Goal: Task Accomplishment & Management: Manage account settings

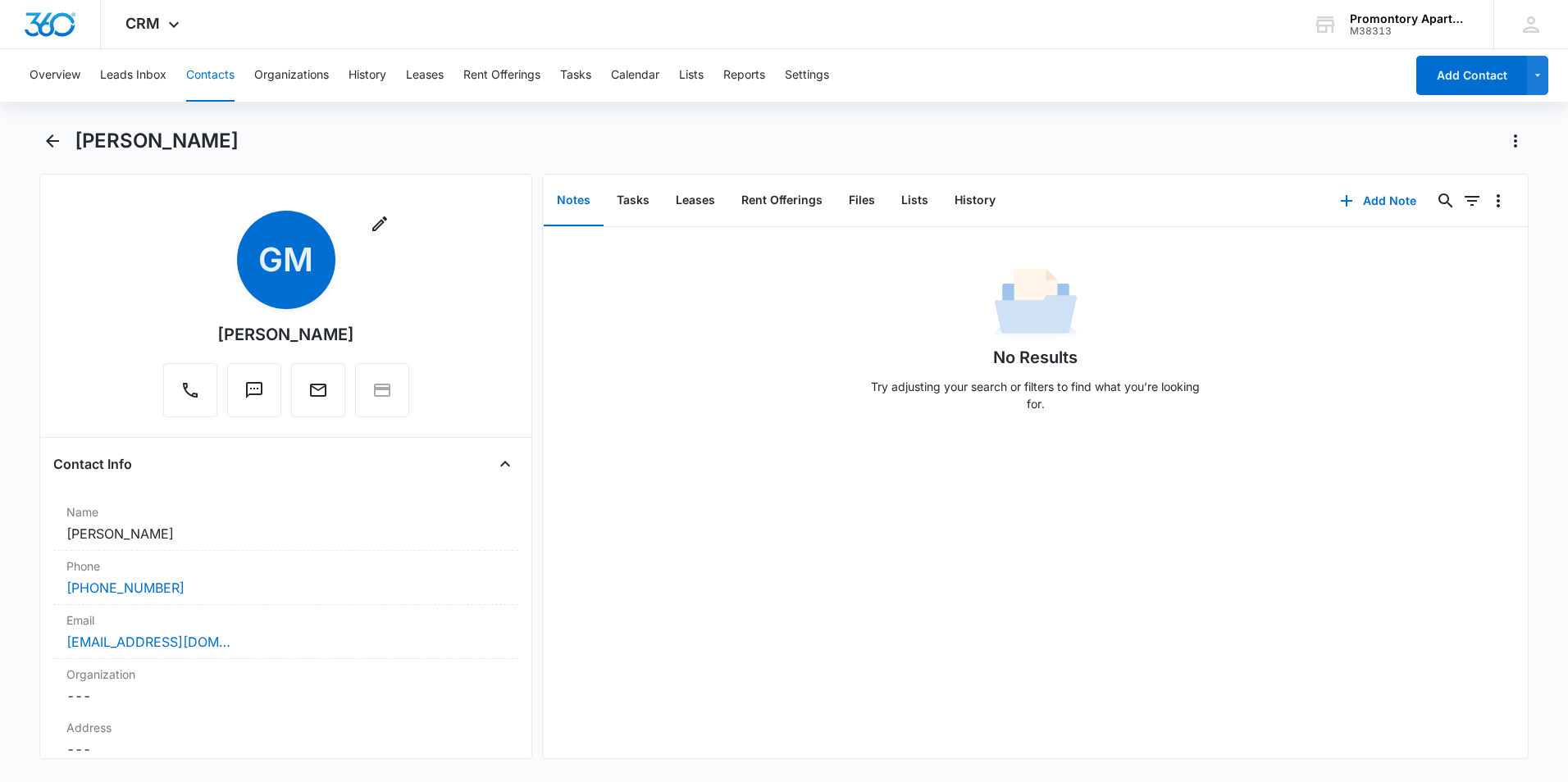
click at [224, 79] on button "Contacts" at bounding box center [211, 75] width 48 height 53
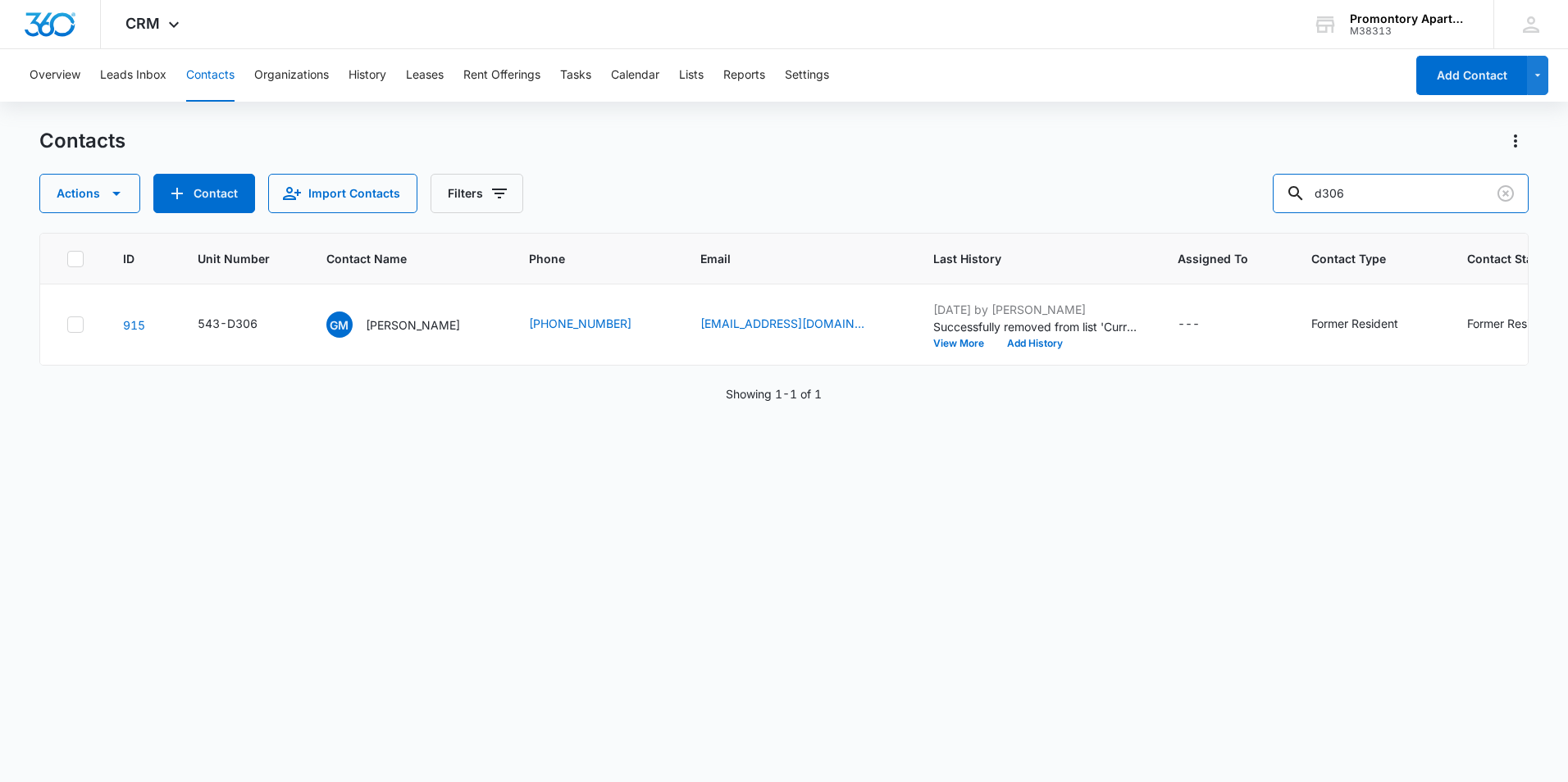
drag, startPoint x: 1392, startPoint y: 190, endPoint x: 1205, endPoint y: 185, distance: 187.1
click at [1214, 196] on div "Actions Contact Import Contacts Filters d306" at bounding box center [784, 193] width 1489 height 39
type input "u307"
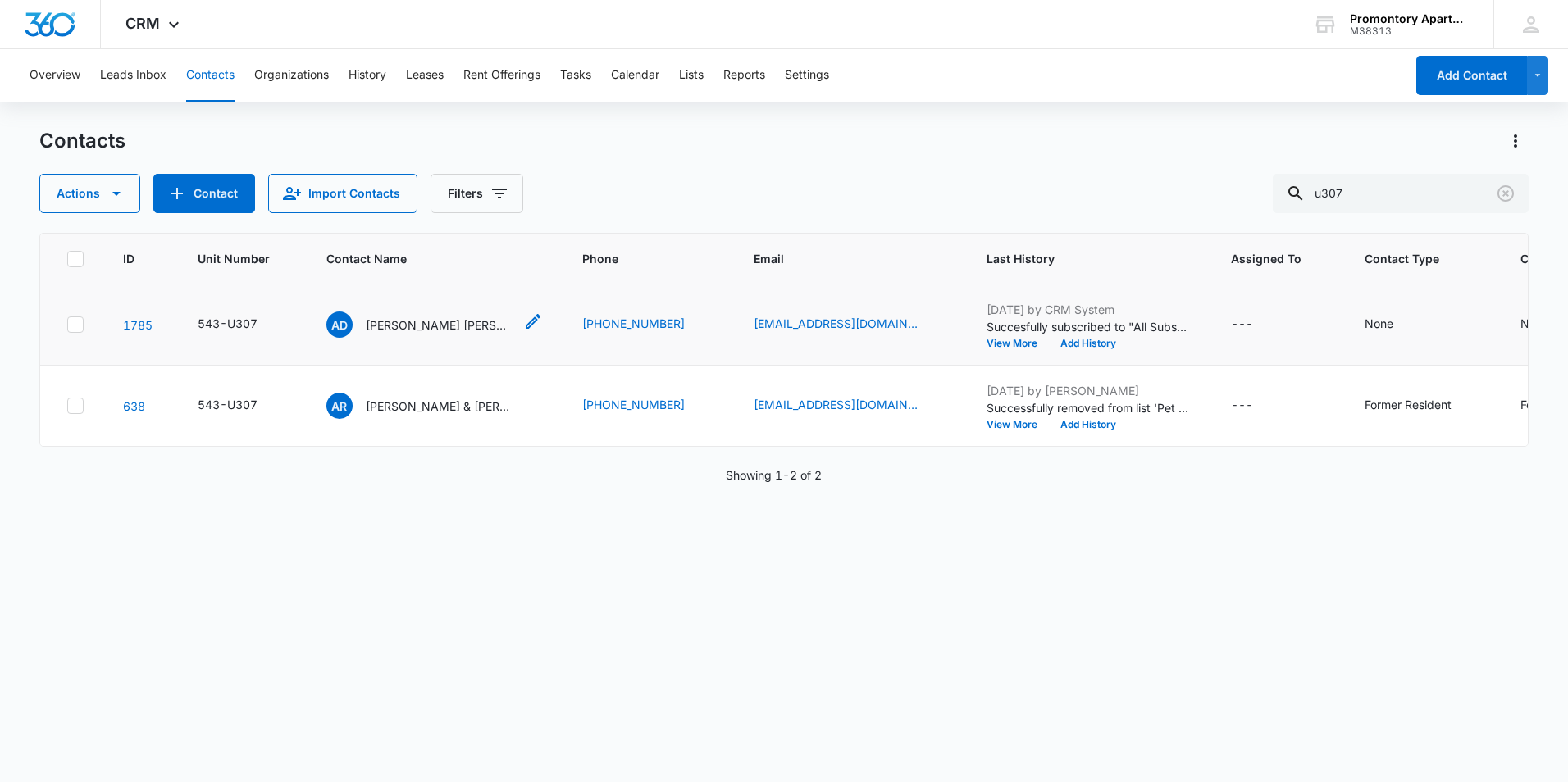
click at [401, 328] on p "[PERSON_NAME] [PERSON_NAME]" at bounding box center [439, 325] width 148 height 18
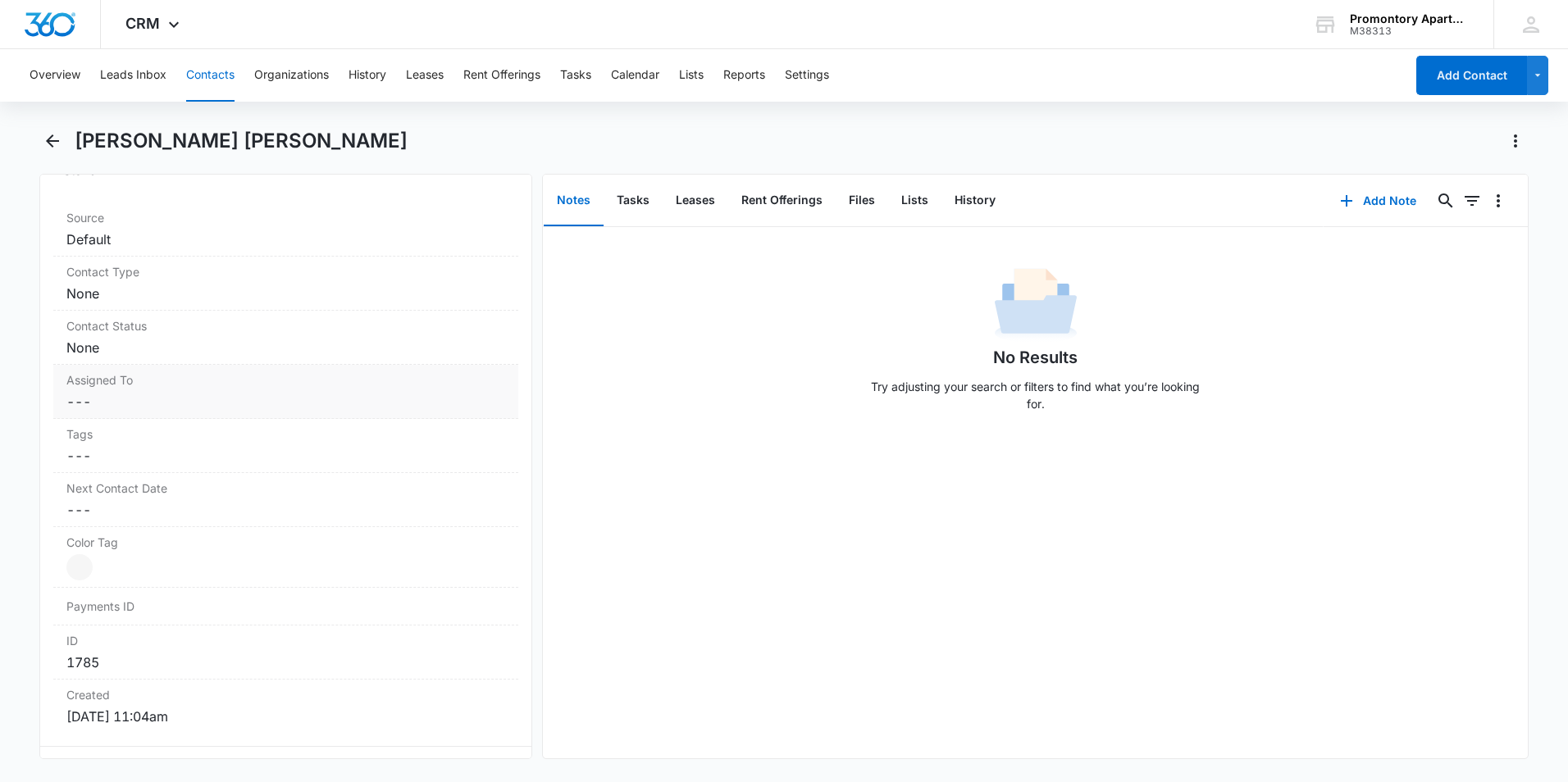
scroll to position [492, 0]
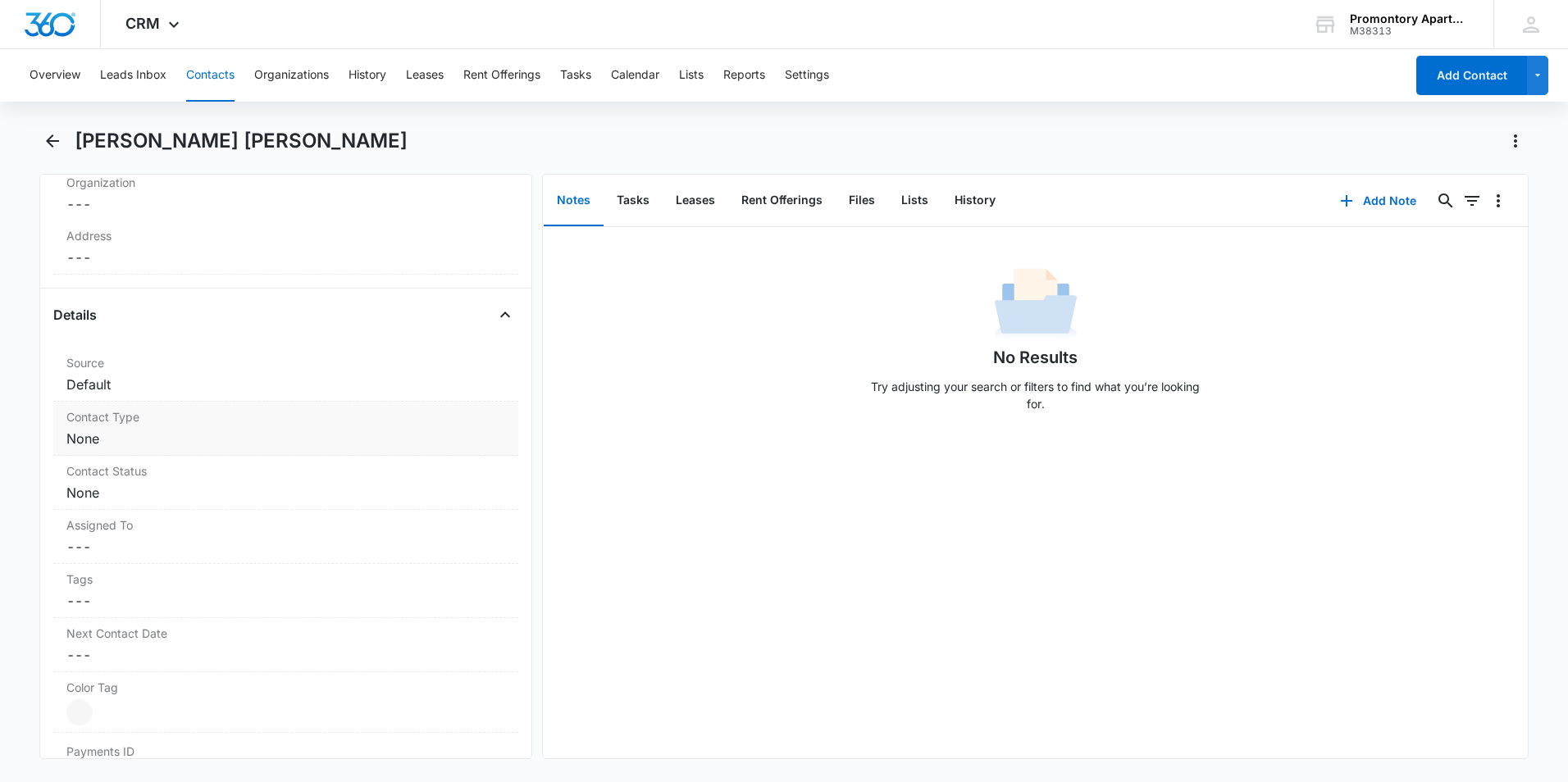
click at [130, 435] on dd "Cancel Save Changes None" at bounding box center [286, 439] width 439 height 20
click at [134, 459] on div at bounding box center [266, 452] width 375 height 23
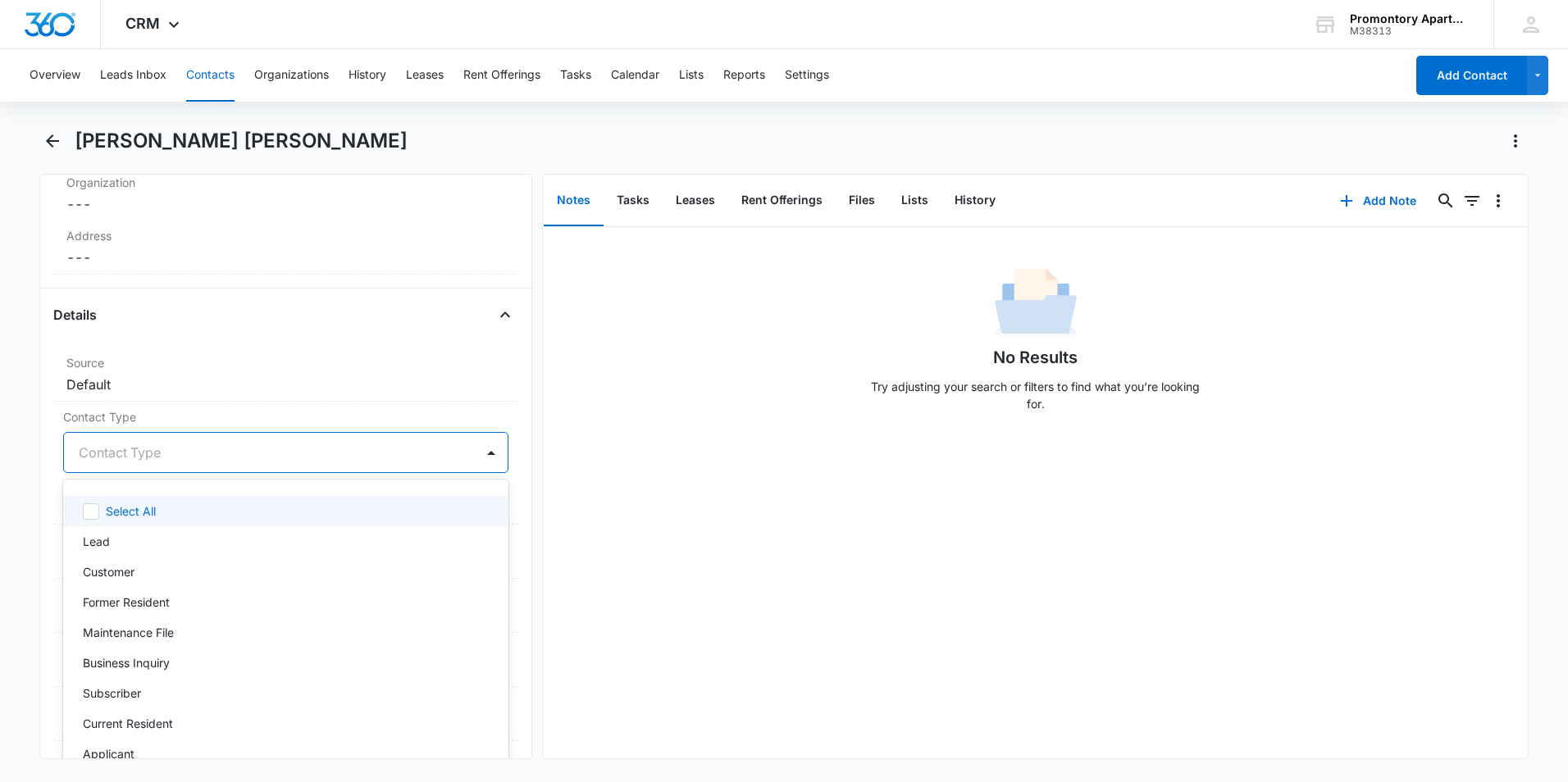
type input "f"
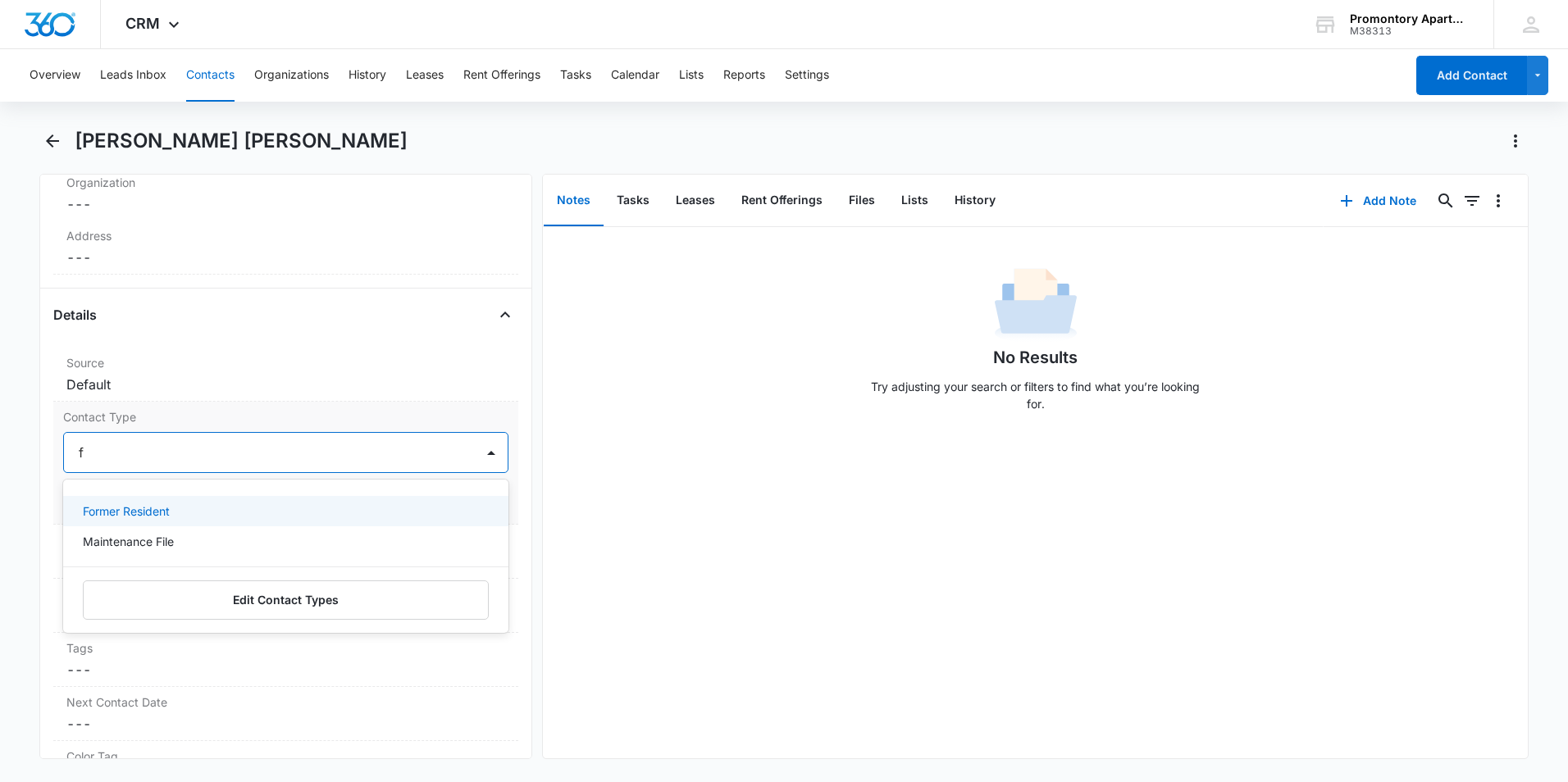
click at [160, 505] on p "Former Resident" at bounding box center [126, 511] width 87 height 18
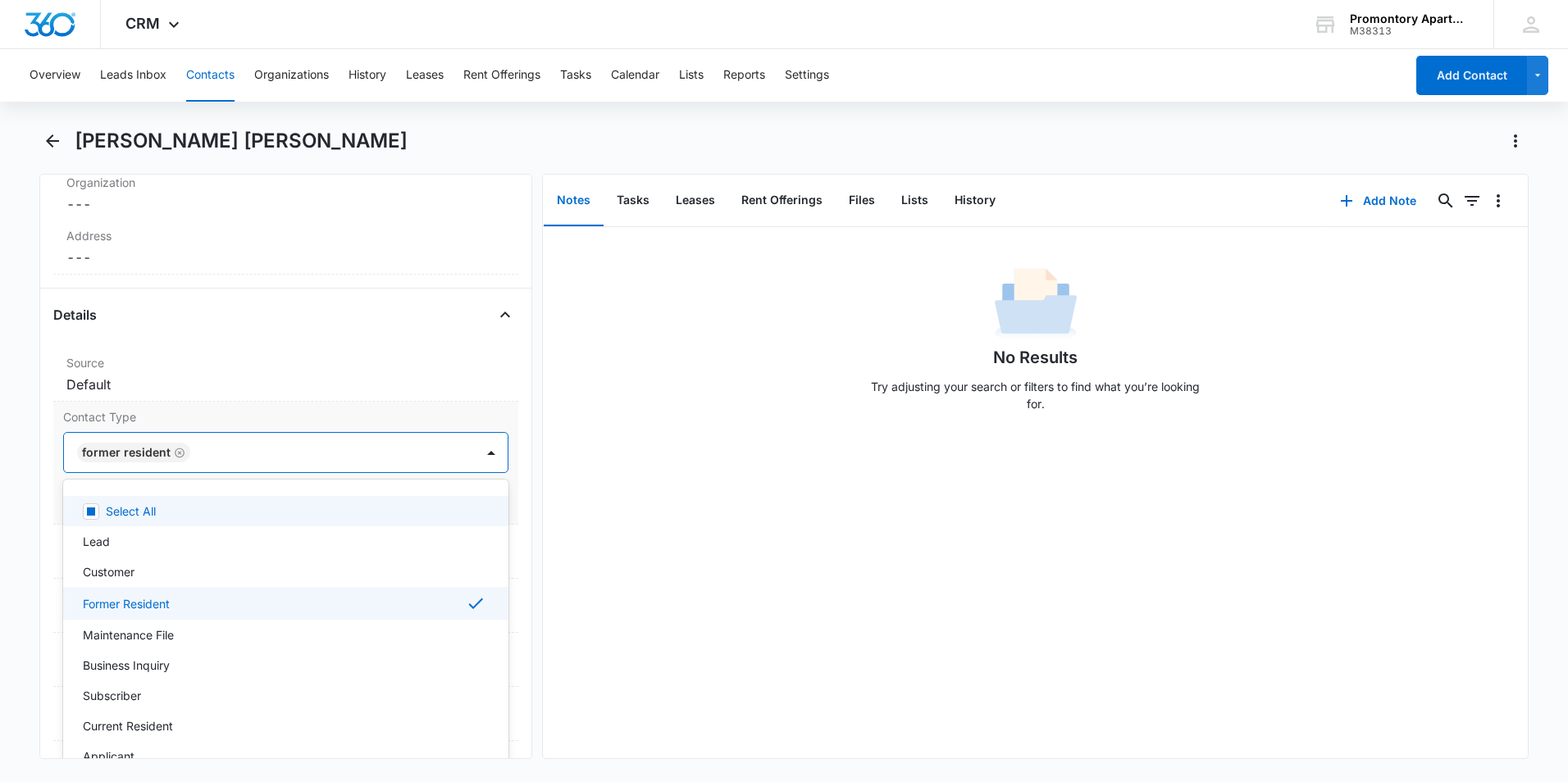
click at [173, 416] on label "Contact Type" at bounding box center [286, 417] width 445 height 18
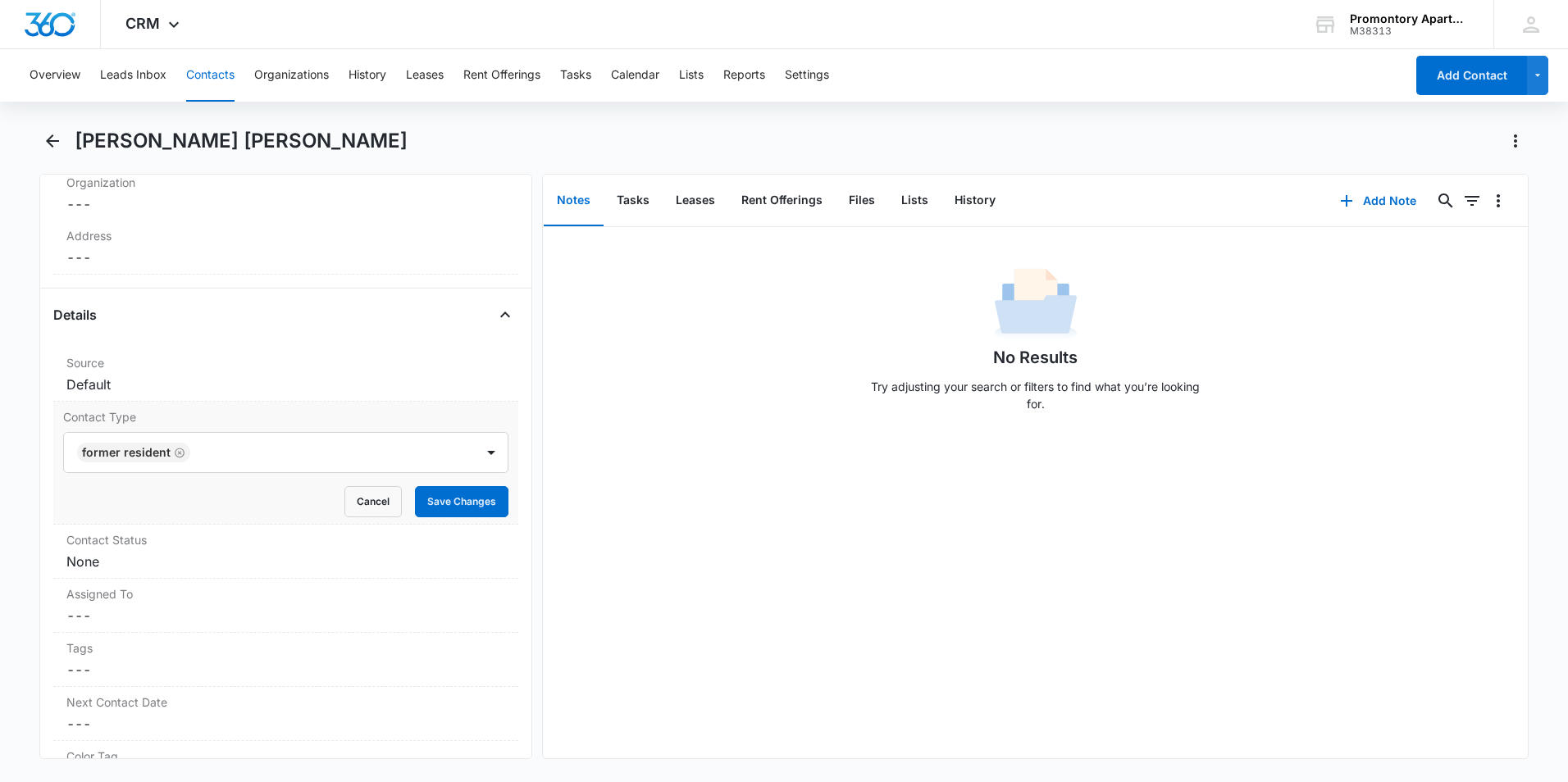
click at [192, 515] on div "Cancel Save Changes" at bounding box center [286, 501] width 445 height 31
click at [199, 561] on dd "Cancel Save Changes None" at bounding box center [286, 562] width 439 height 20
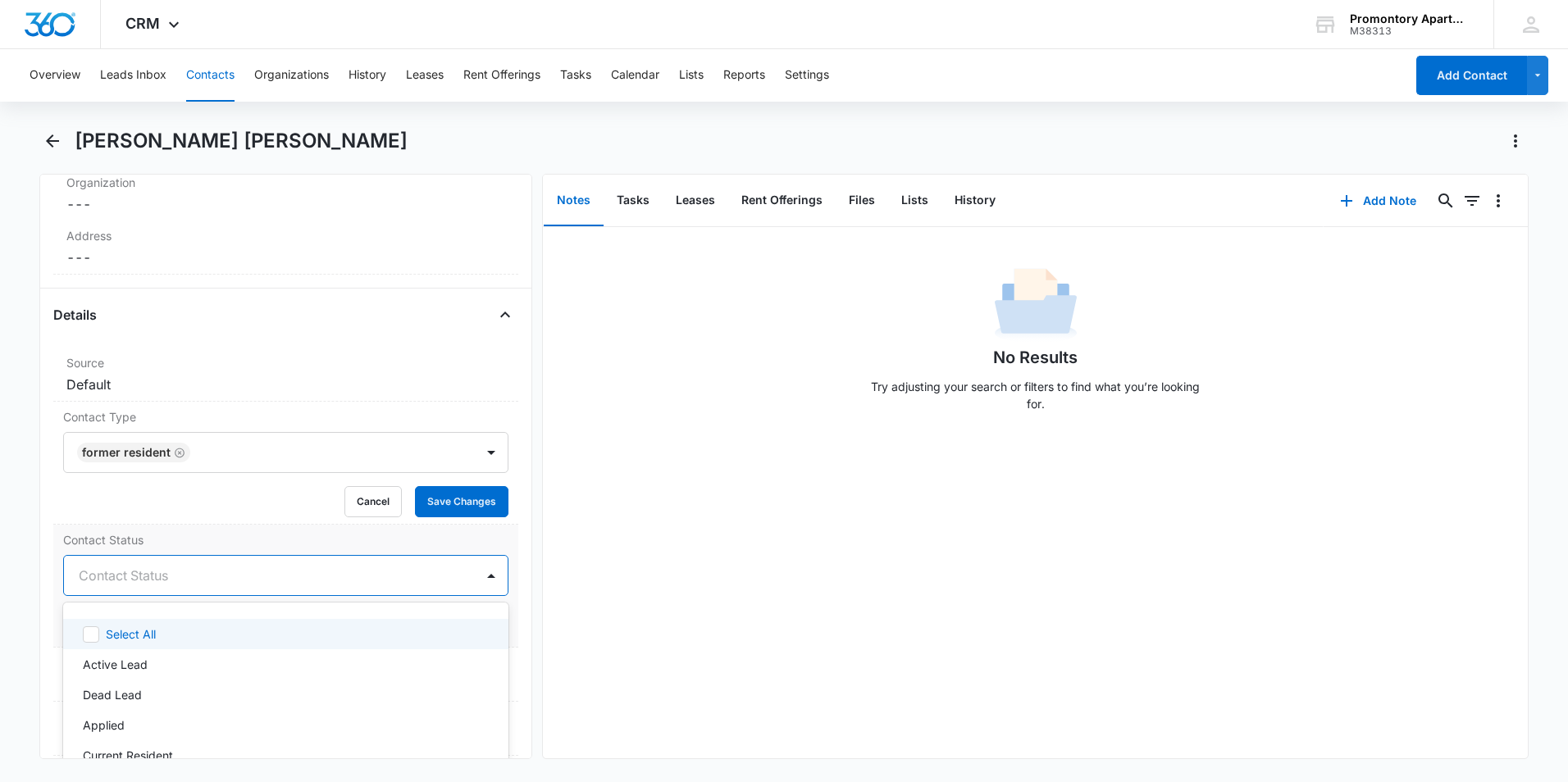
click at [181, 581] on div at bounding box center [266, 575] width 375 height 23
type input "f"
click at [178, 634] on div "Former Resident" at bounding box center [284, 634] width 403 height 18
click at [415, 508] on button "Save Changes" at bounding box center [462, 501] width 94 height 31
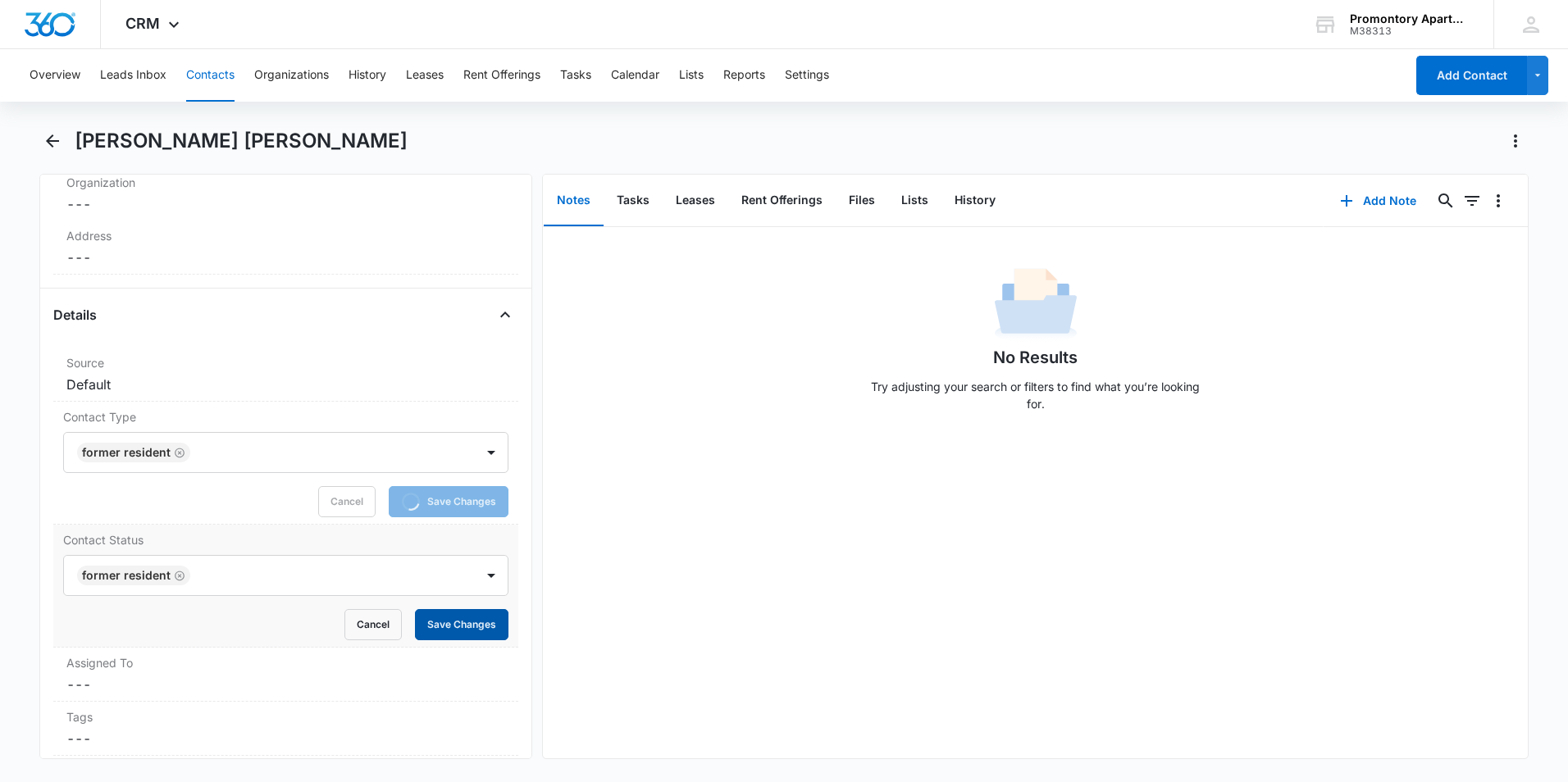
click at [452, 632] on button "Save Changes" at bounding box center [462, 624] width 94 height 31
